Goal: Find contact information: Find contact information

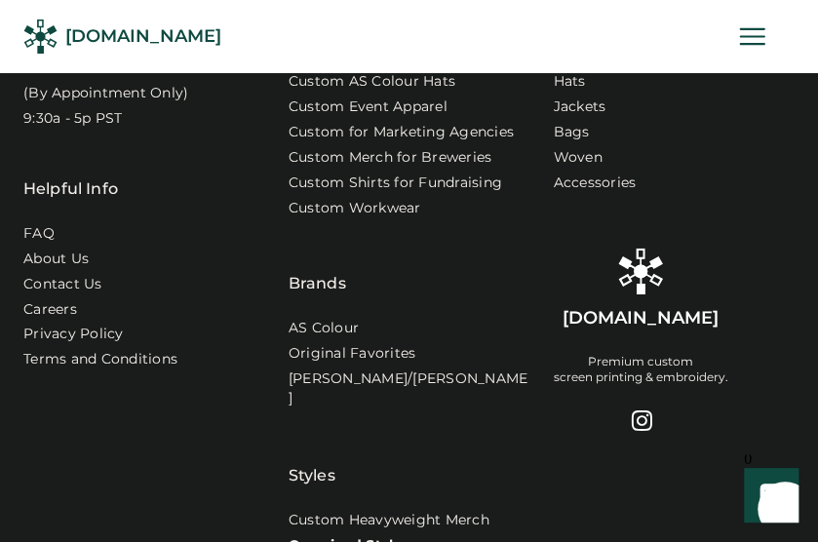
scroll to position [8109, 0]
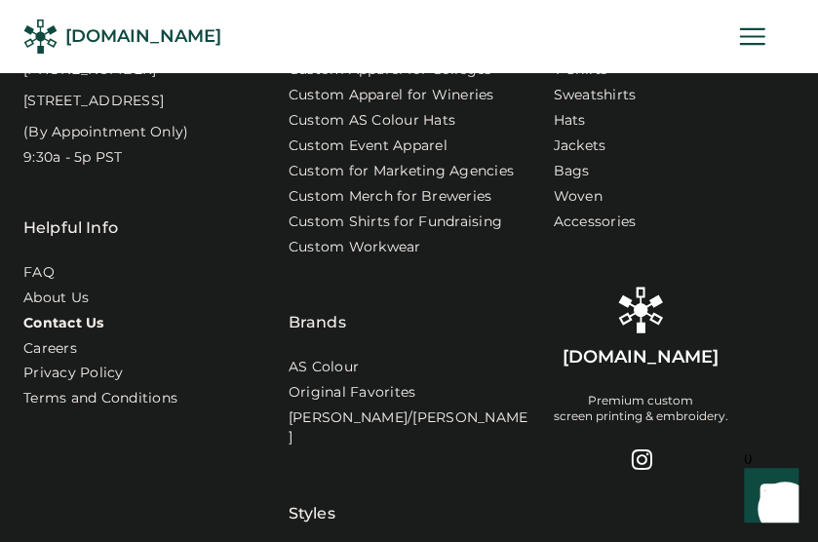
click at [39, 314] on link "Contact Us" at bounding box center [63, 323] width 81 height 19
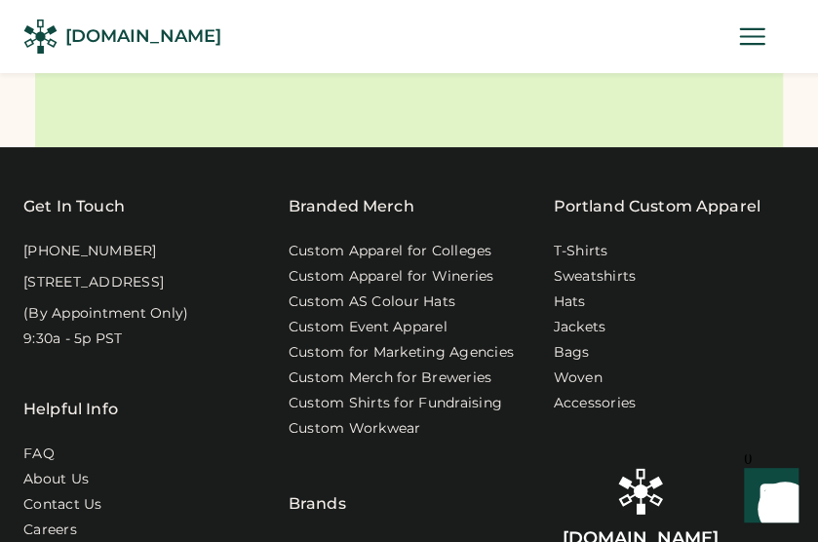
scroll to position [7719, 0]
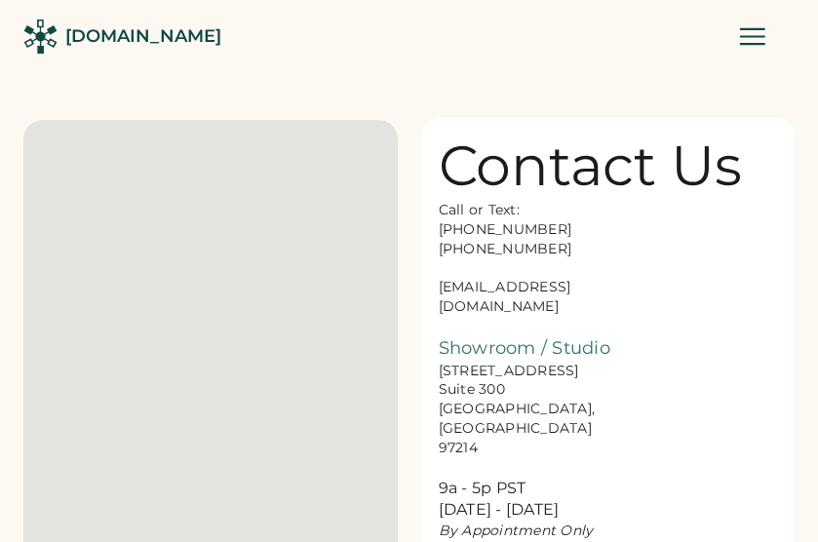
click at [495, 291] on div "Call or Text: [PHONE_NUMBER] [PHONE_NUMBER] [EMAIL_ADDRESS][DOMAIN_NAME] Showro…" at bounding box center [536, 371] width 195 height 340
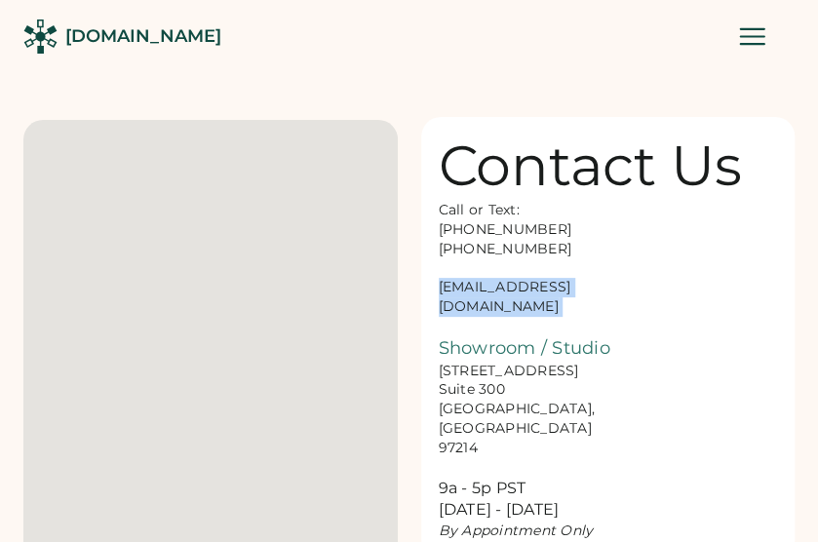
click at [495, 291] on div "Call or Text: [PHONE_NUMBER] [PHONE_NUMBER] [EMAIL_ADDRESS][DOMAIN_NAME] Showro…" at bounding box center [536, 371] width 195 height 340
copy div "[EMAIL_ADDRESS][DOMAIN_NAME]"
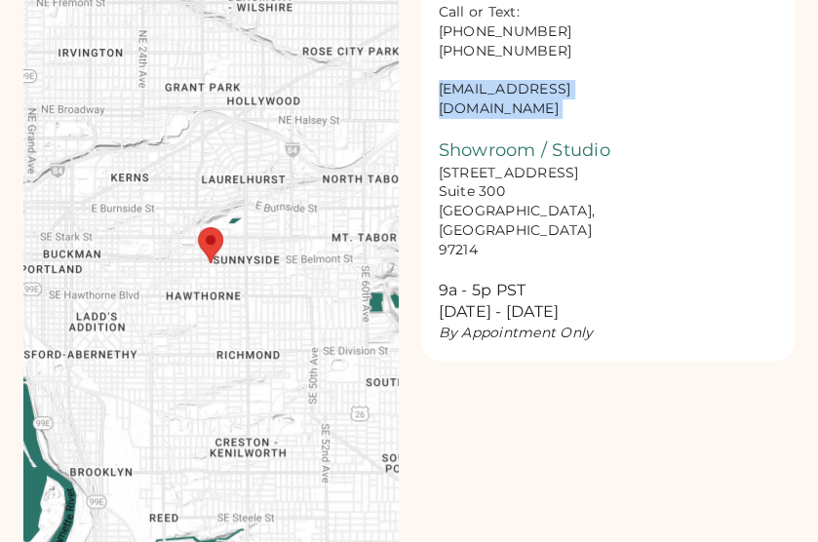
scroll to position [195, 0]
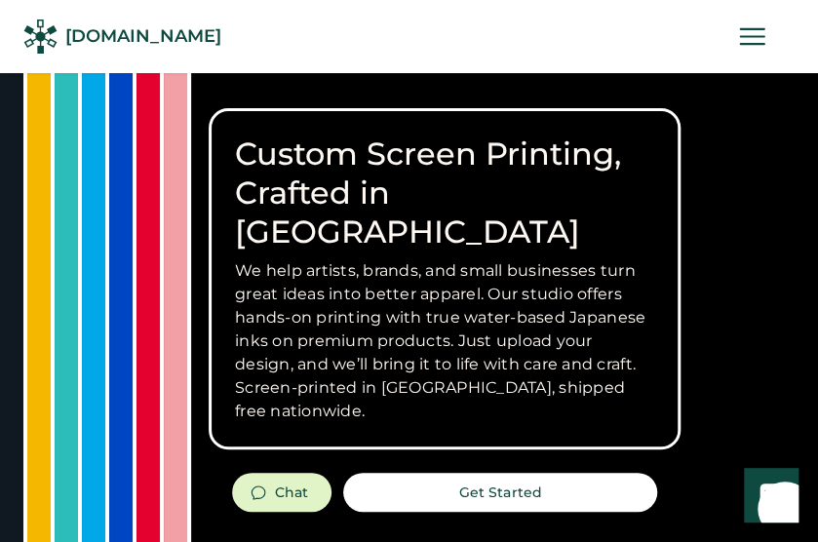
click at [754, 36] on icon at bounding box center [751, 36] width 23 height 15
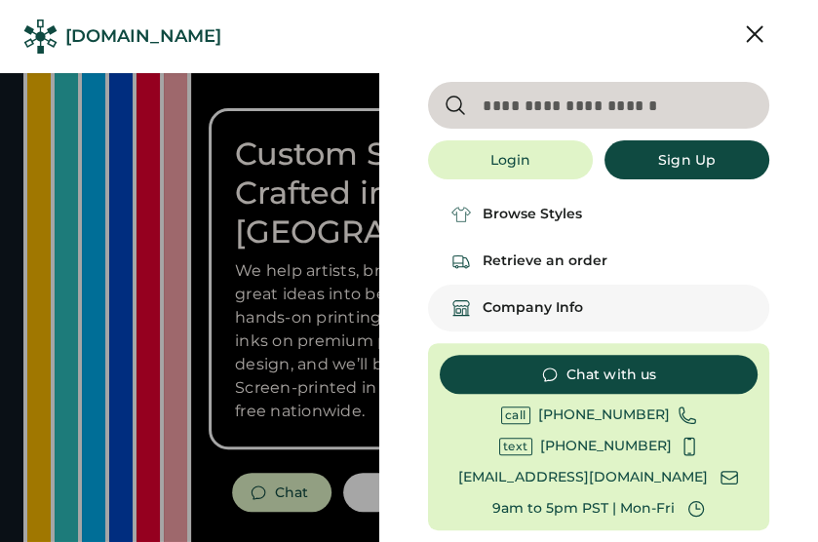
scroll to position [4, 0]
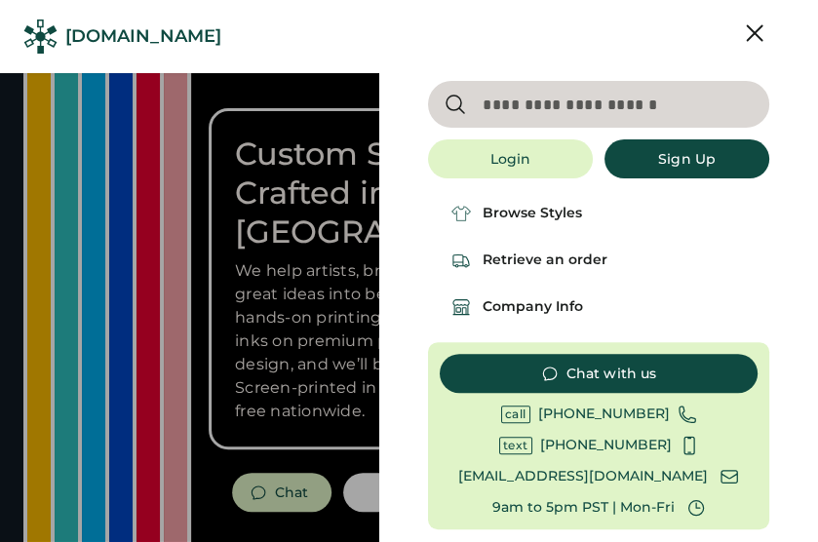
click at [740, 34] on icon at bounding box center [754, 33] width 29 height 29
